Goal: Navigation & Orientation: Find specific page/section

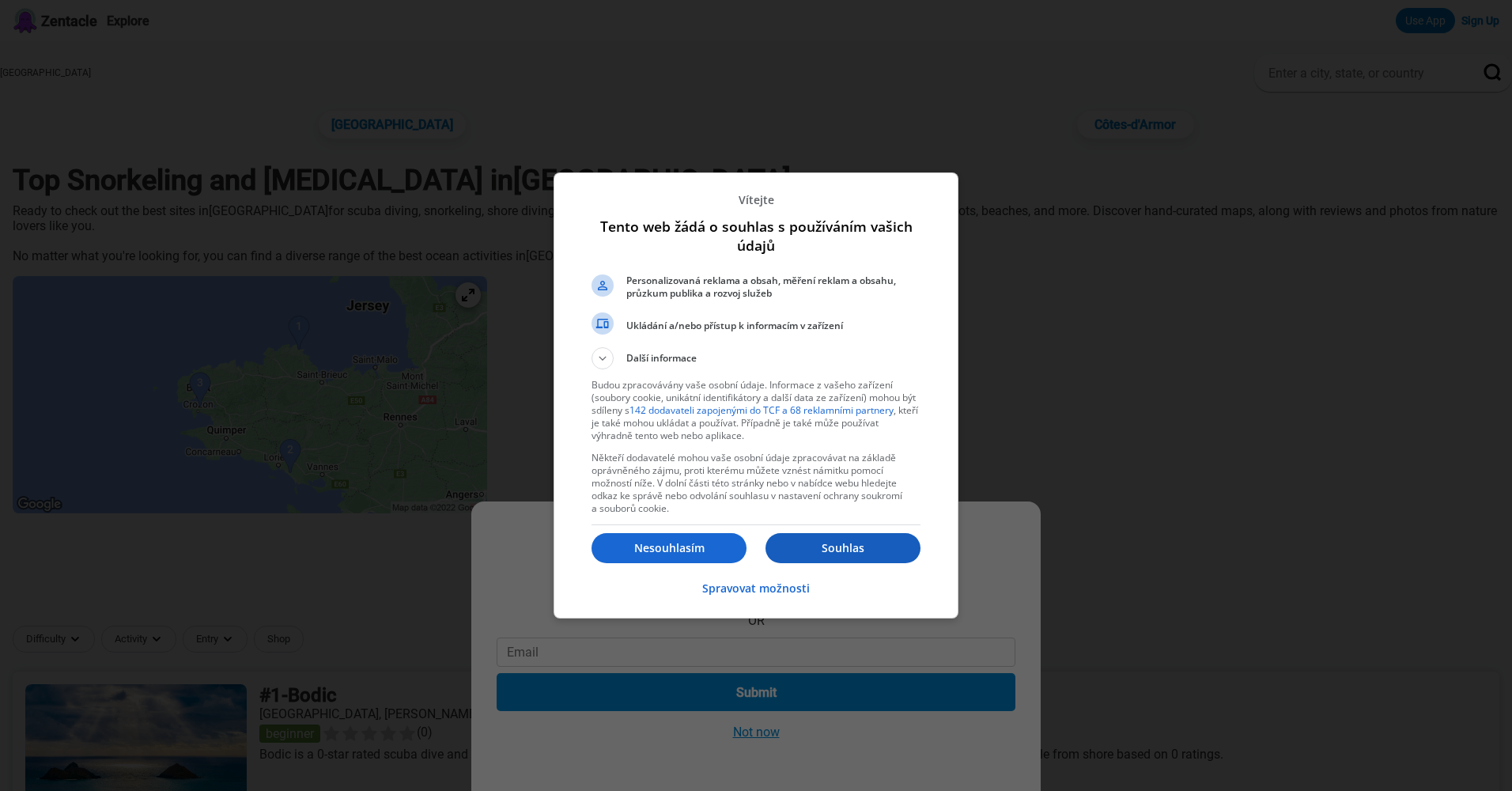
click at [851, 538] on button "Souhlas" at bounding box center [842, 547] width 155 height 30
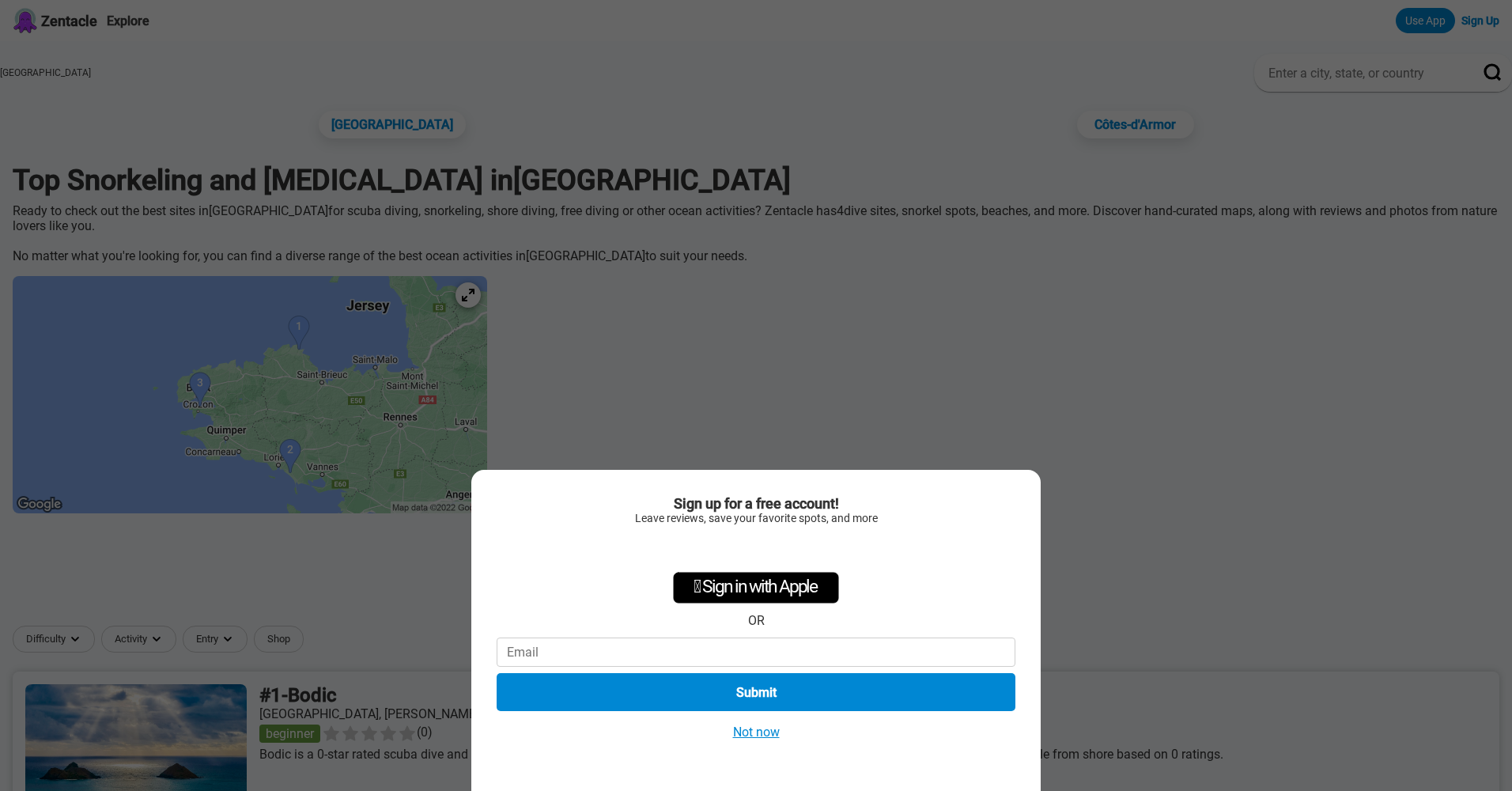
click at [747, 731] on button "Not now" at bounding box center [756, 732] width 57 height 17
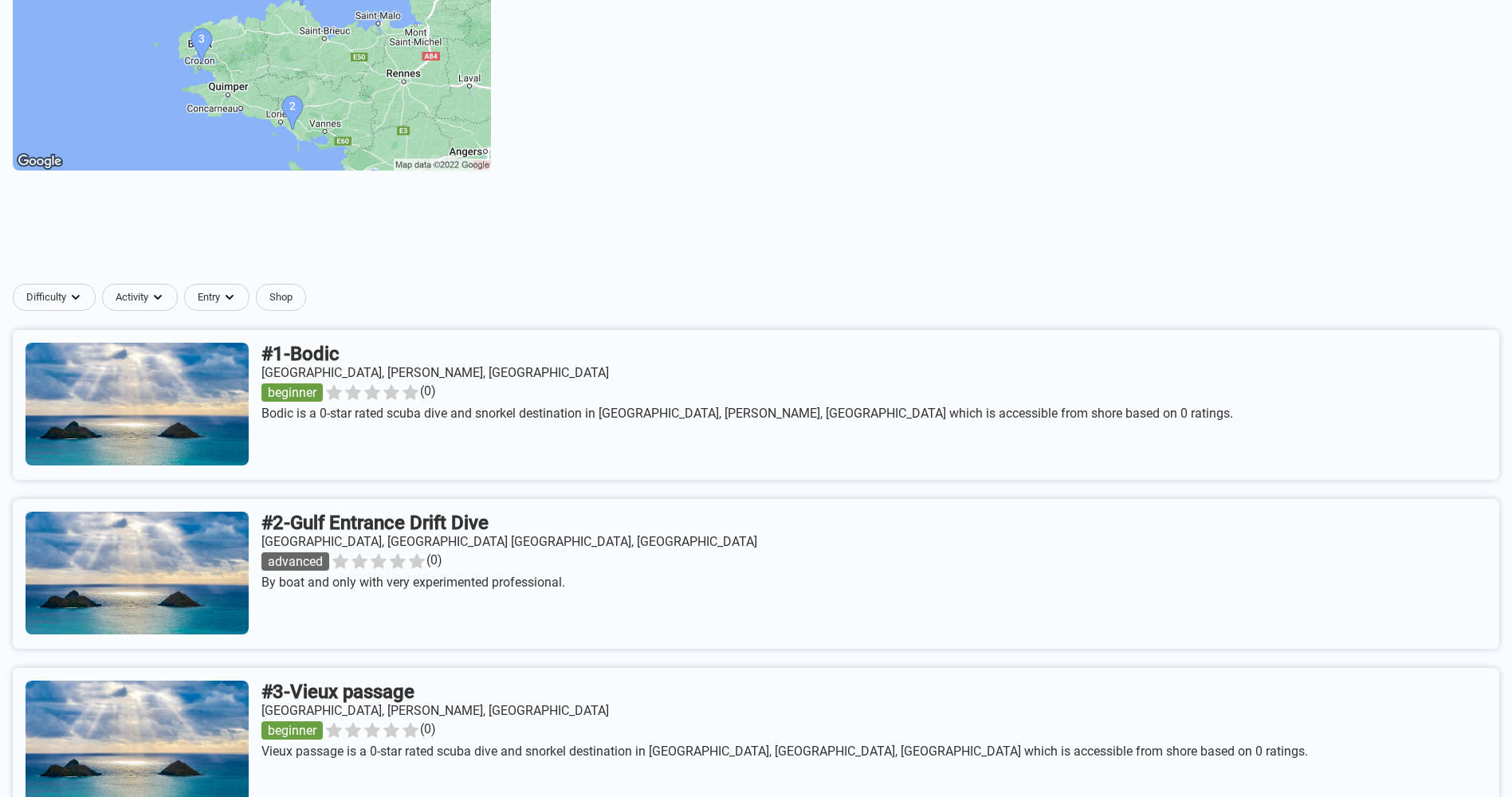
scroll to position [345, 0]
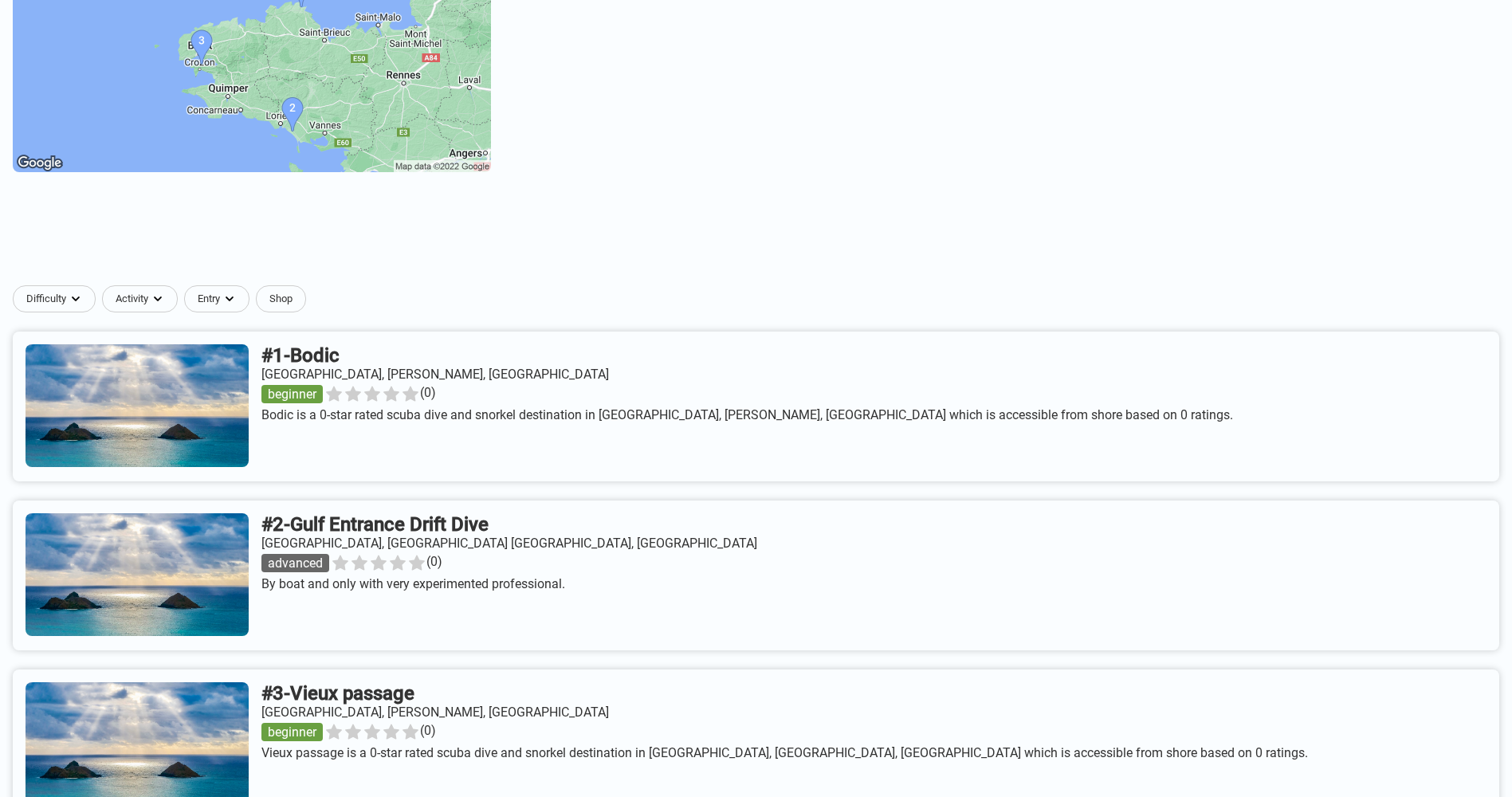
click at [437, 161] on img at bounding box center [252, 52] width 478 height 239
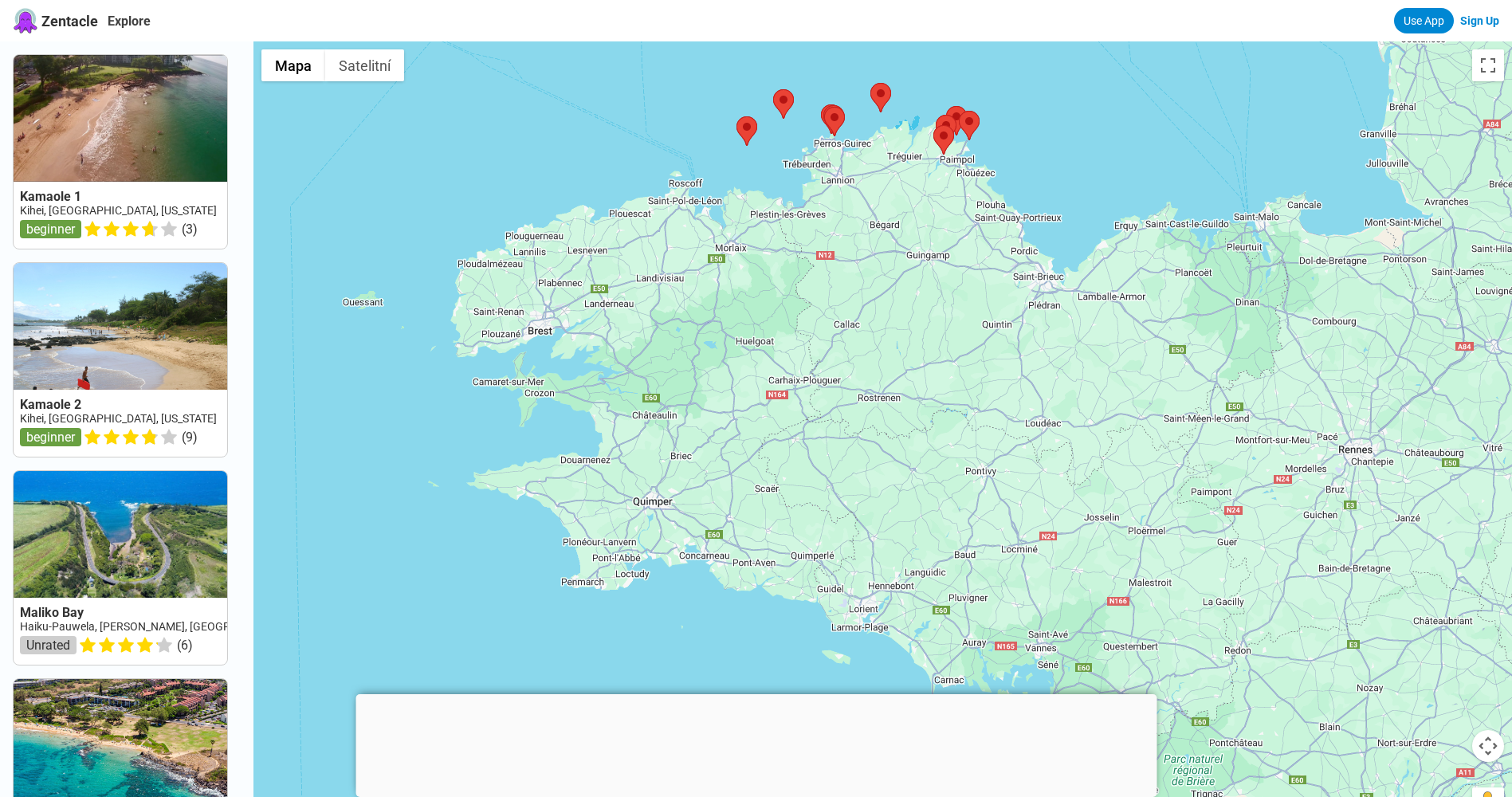
drag, startPoint x: 955, startPoint y: 361, endPoint x: 1021, endPoint y: 32, distance: 335.6
click at [1021, 35] on div "Zentacle Explore Use App Sign Up Kamaole 1 Kihei, [GEOGRAPHIC_DATA], [US_STATE]…" at bounding box center [756, 674] width 1512 height 1349
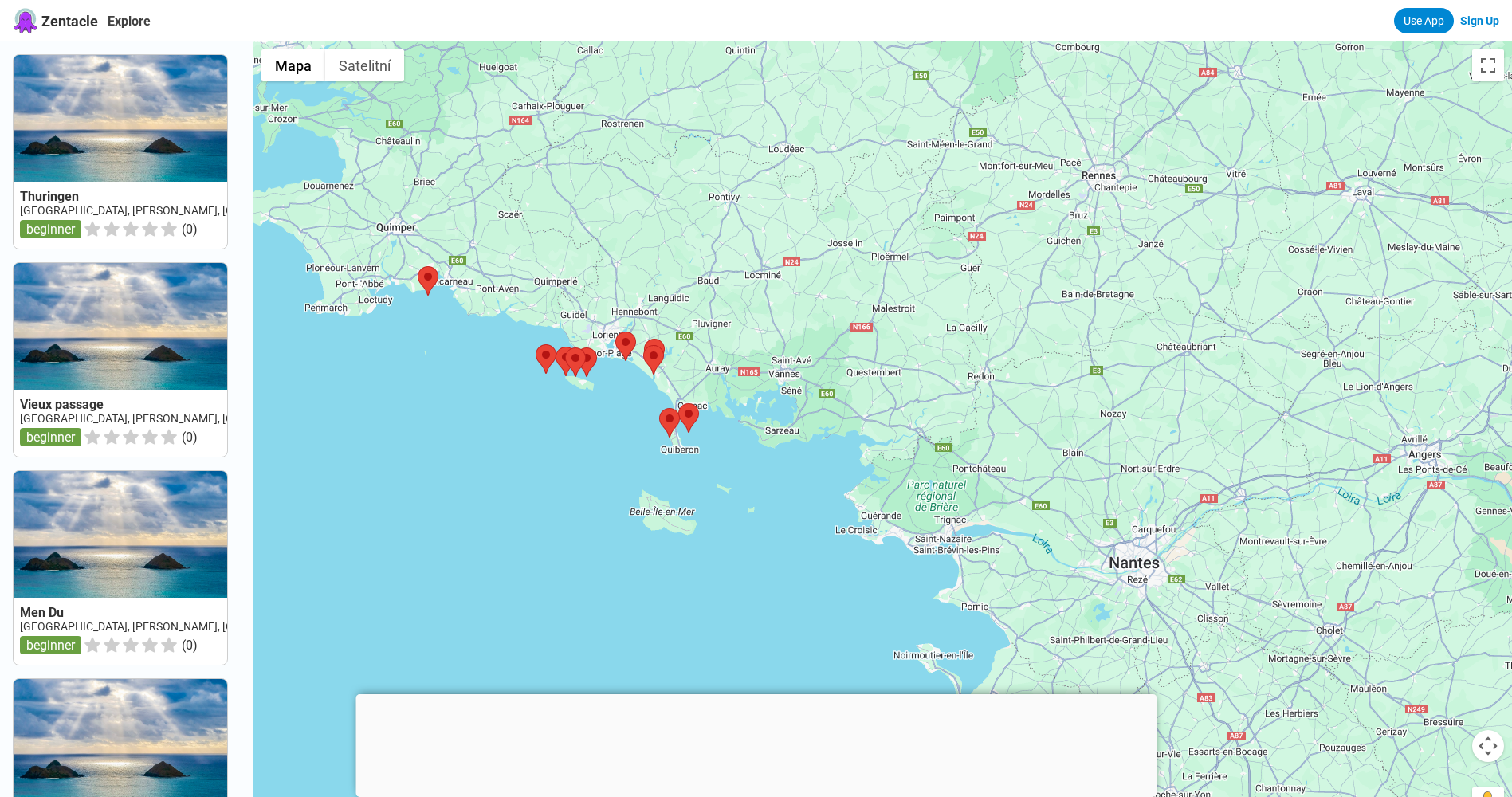
drag, startPoint x: 1043, startPoint y: 343, endPoint x: 775, endPoint y: 147, distance: 332.0
click at [775, 147] on div at bounding box center [882, 440] width 1258 height 797
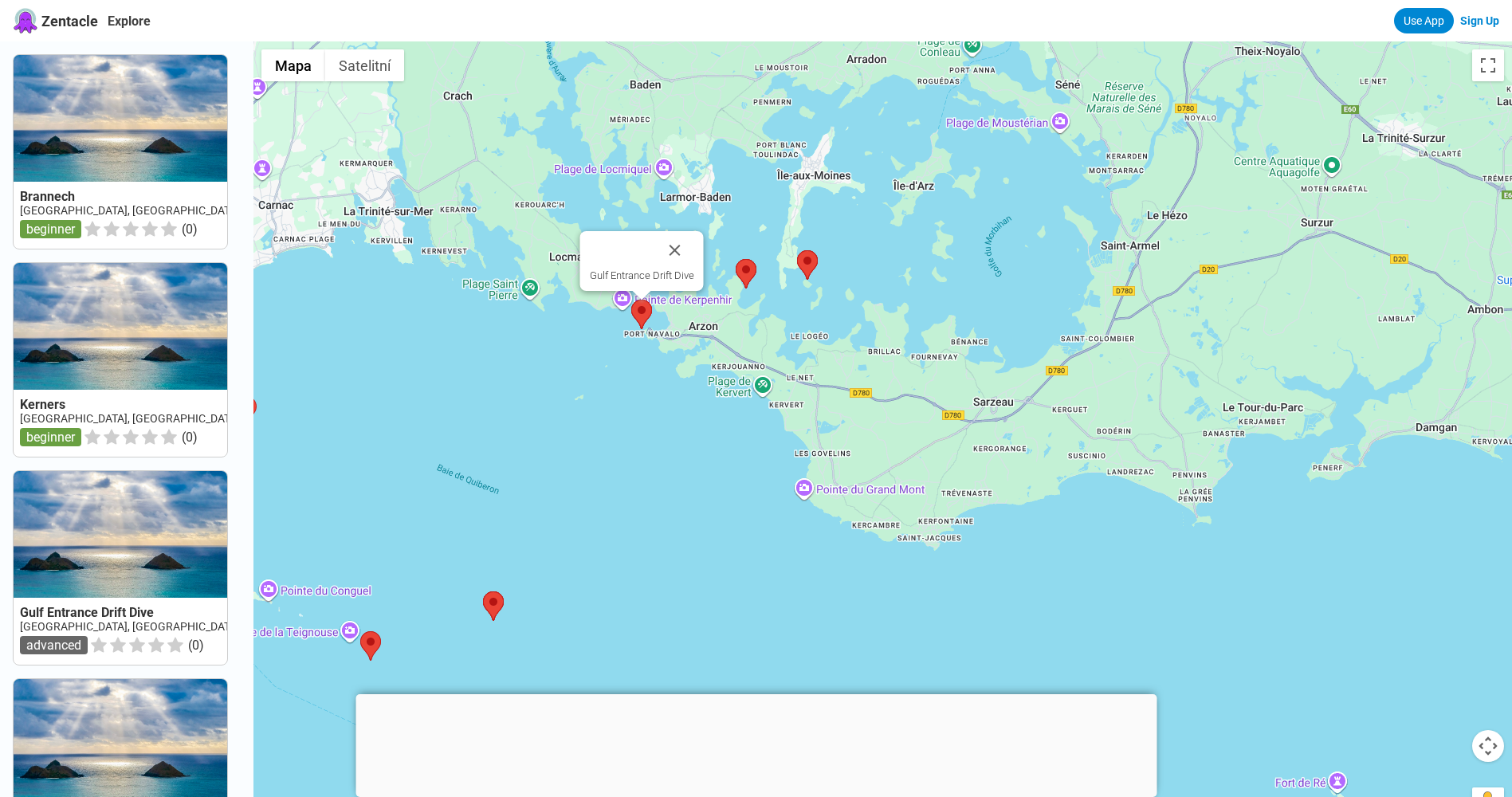
click at [645, 318] on img at bounding box center [641, 315] width 21 height 30
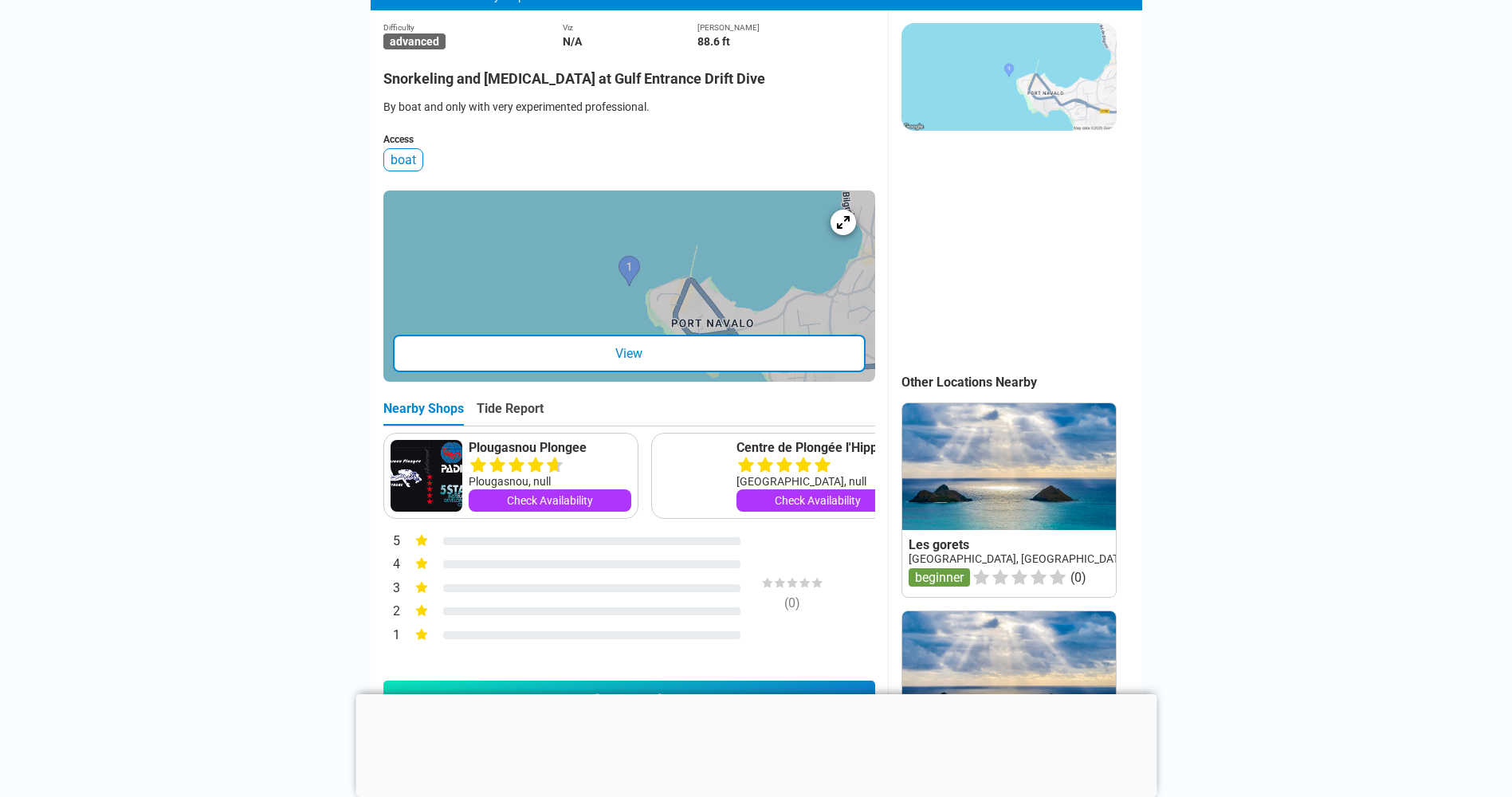
scroll to position [398, 0]
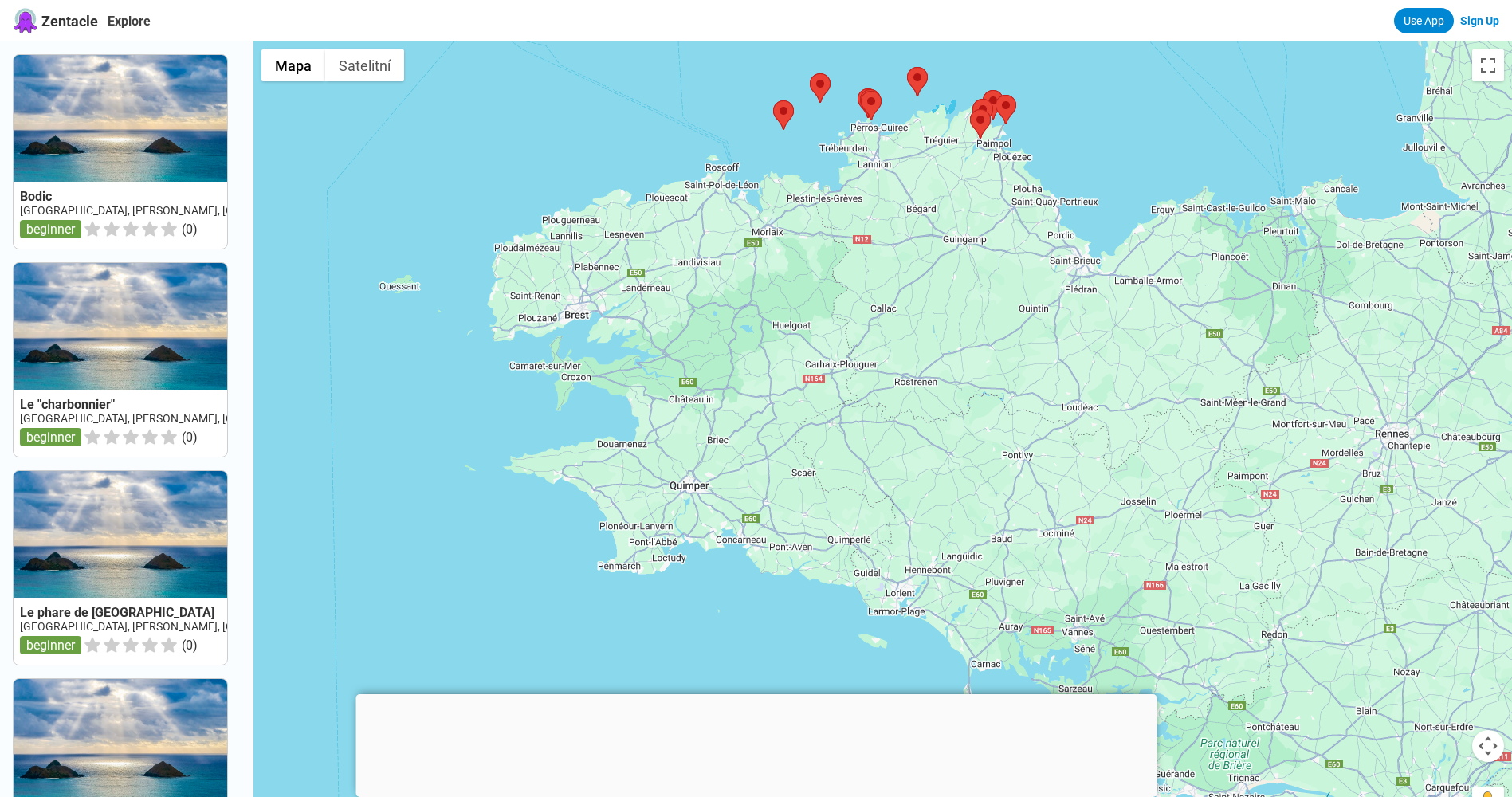
drag, startPoint x: 842, startPoint y: 412, endPoint x: 945, endPoint y: 99, distance: 329.5
click at [945, 99] on div at bounding box center [882, 440] width 1258 height 797
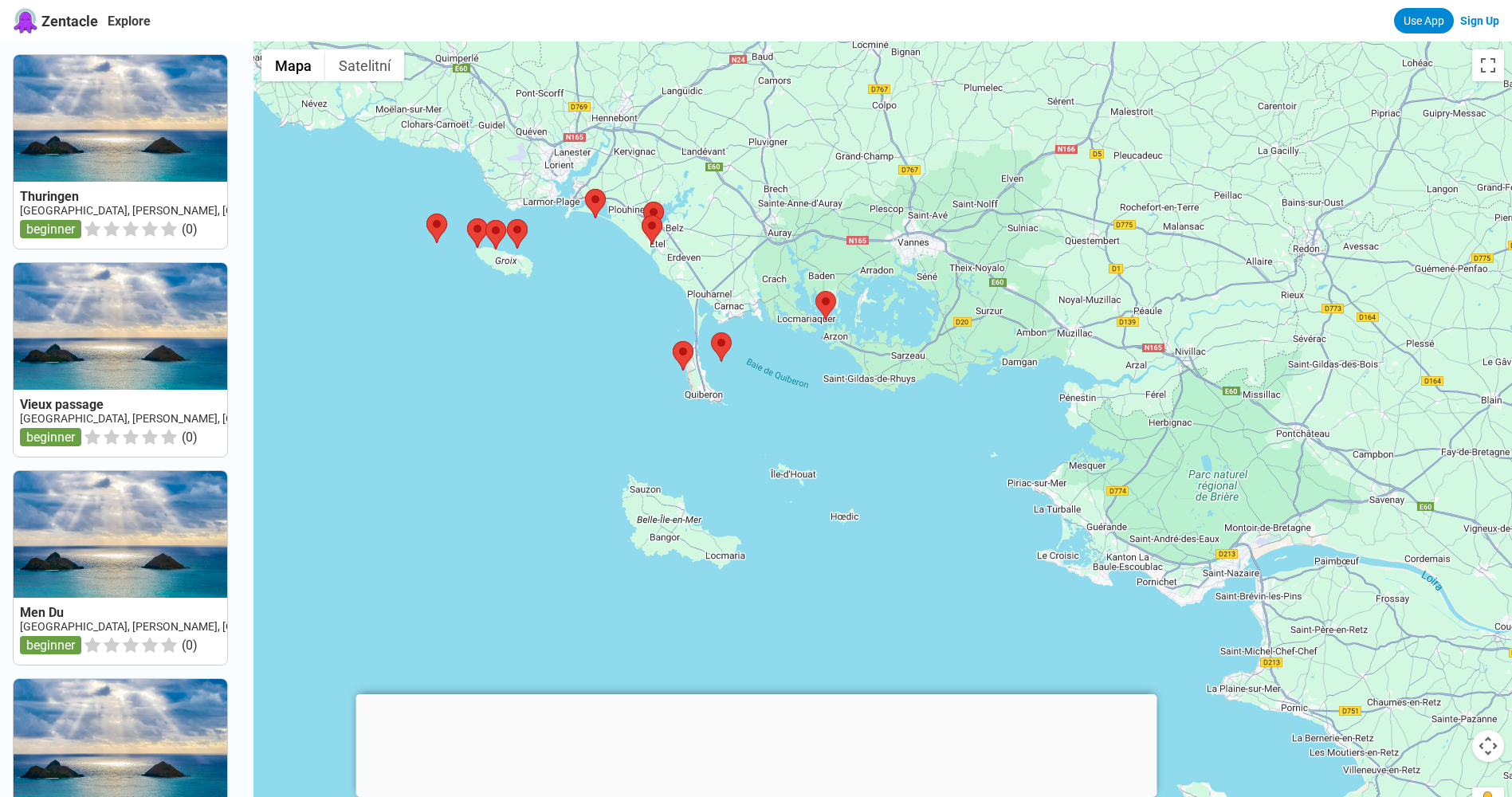
drag, startPoint x: 952, startPoint y: 587, endPoint x: 689, endPoint y: 287, distance: 399.0
click at [689, 287] on div at bounding box center [882, 440] width 1258 height 797
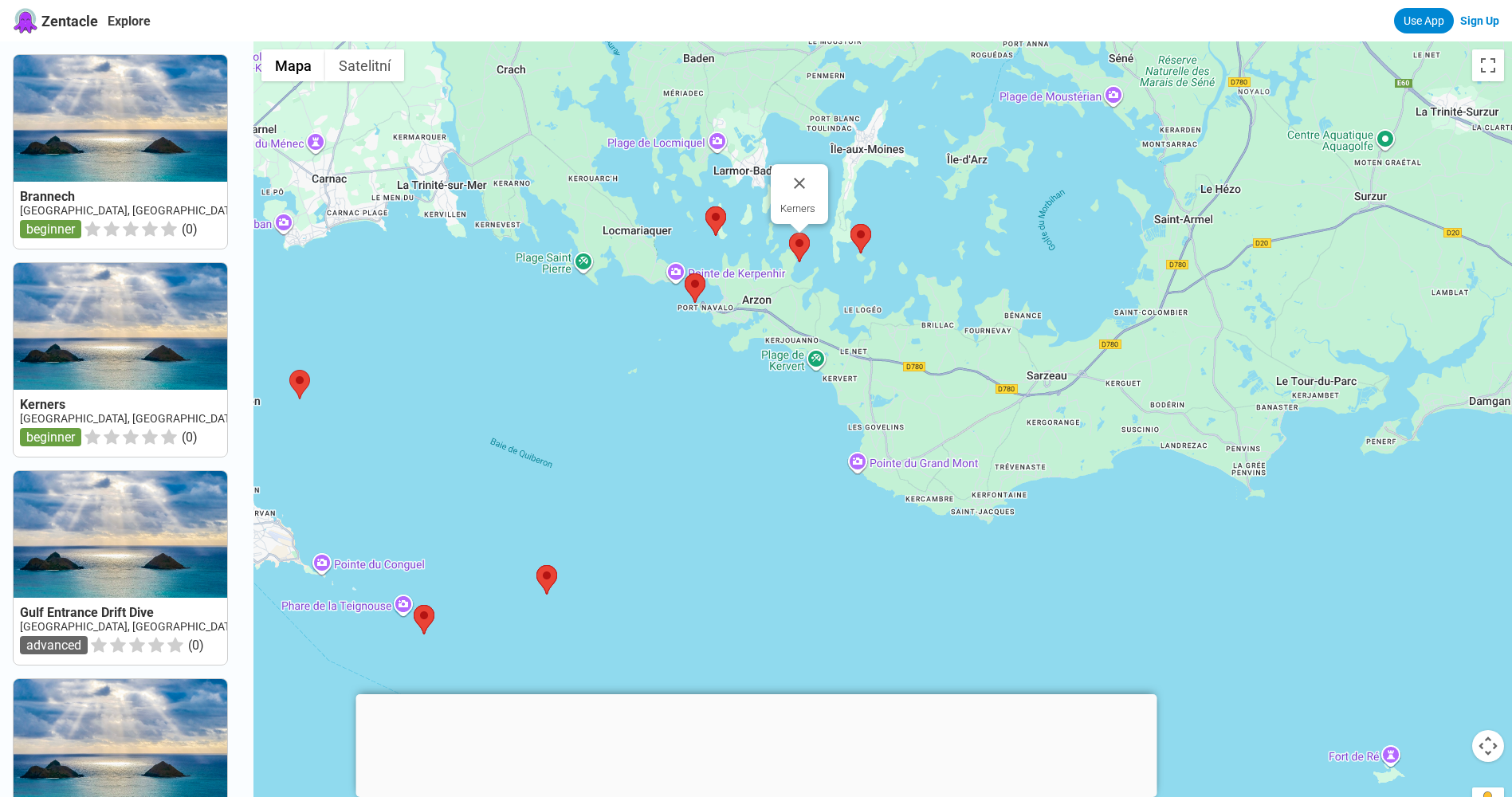
click at [806, 244] on img at bounding box center [799, 247] width 21 height 30
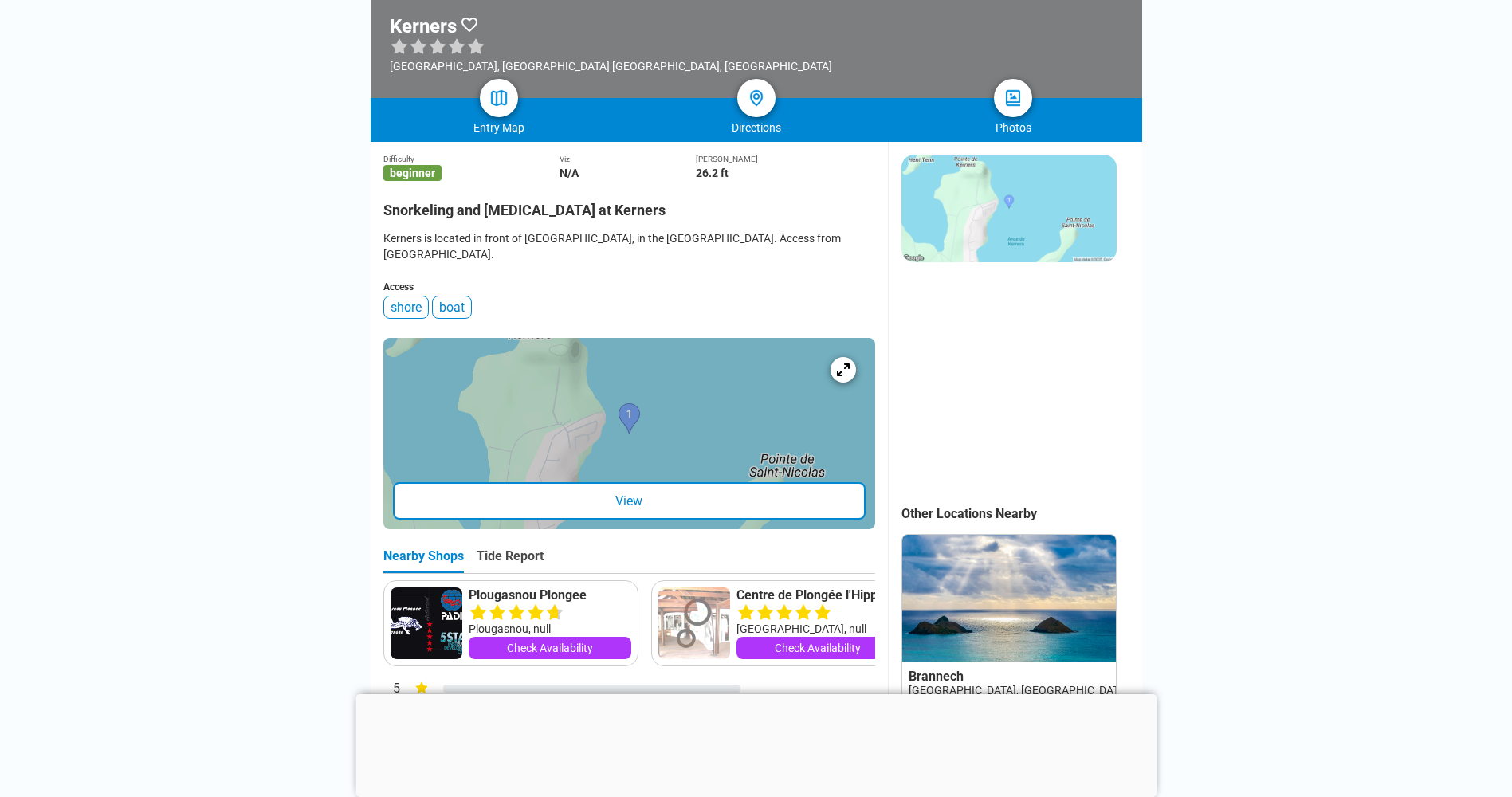
scroll to position [265, 0]
